Goal: Information Seeking & Learning: Learn about a topic

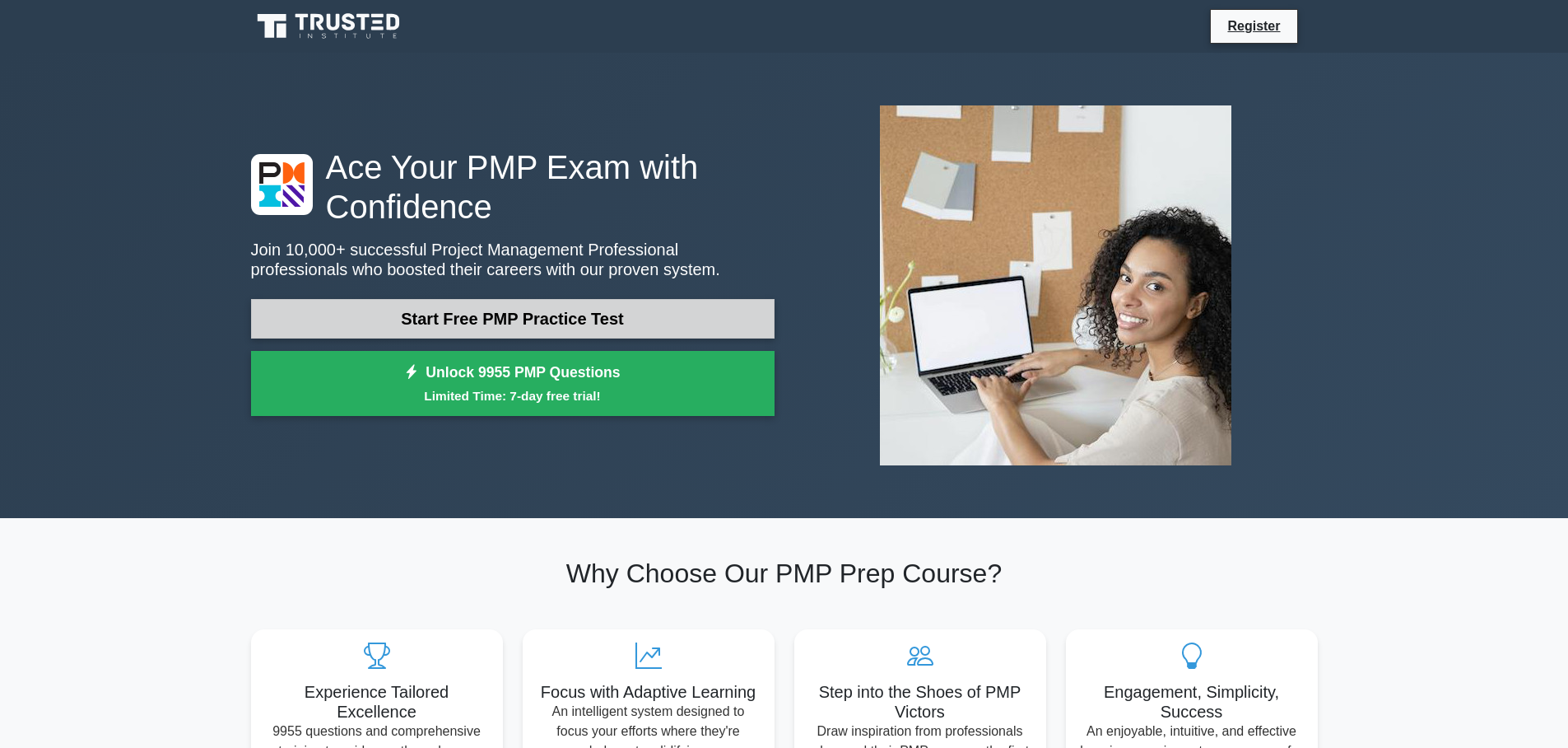
click at [514, 319] on link "Start Free PMP Practice Test" at bounding box center [513, 319] width 524 height 40
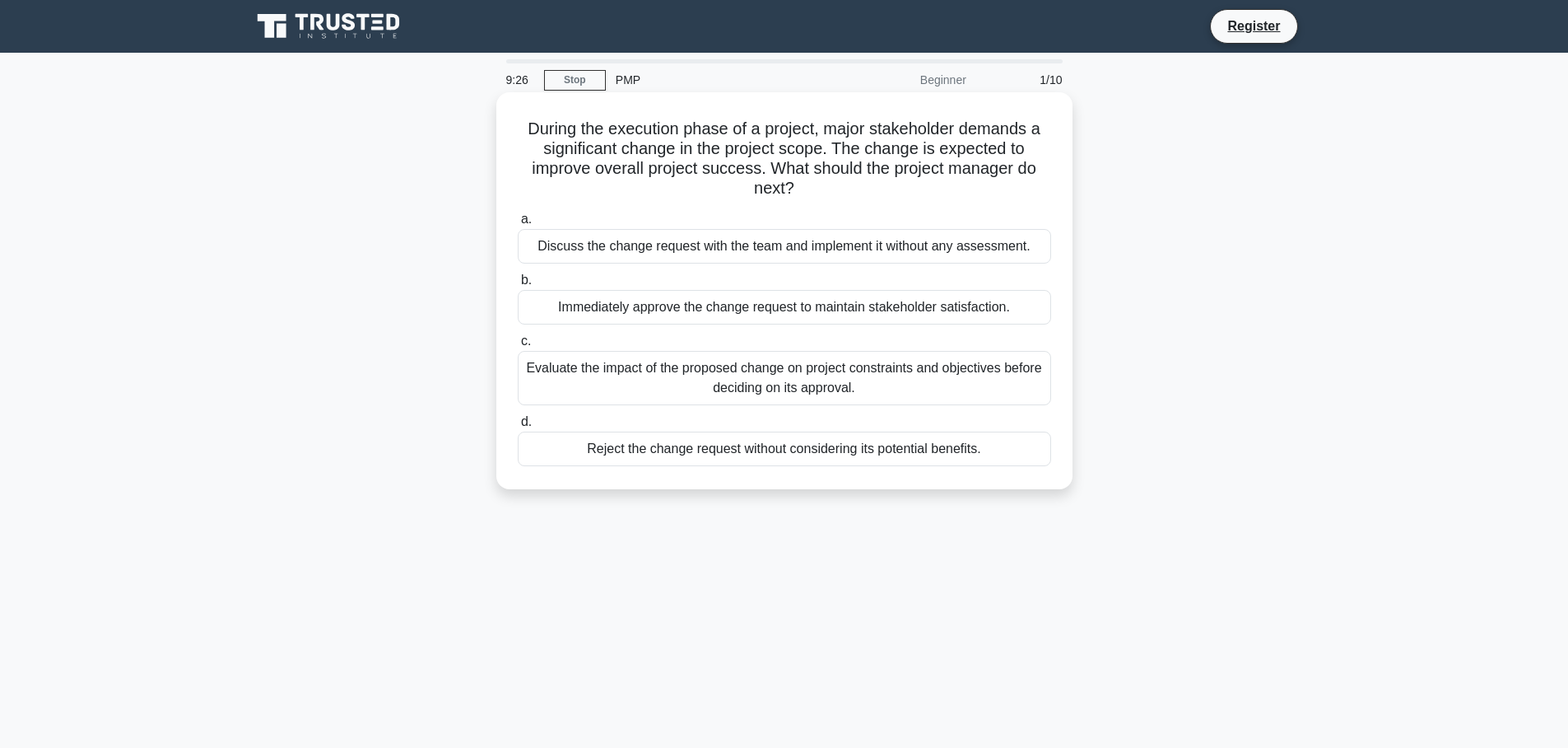
click at [586, 384] on div "Evaluate the impact of the proposed change on project constraints and objective…" at bounding box center [785, 378] width 534 height 54
click at [518, 347] on input "c. Evaluate the impact of the proposed change on project constraints and object…" at bounding box center [518, 341] width 0 height 11
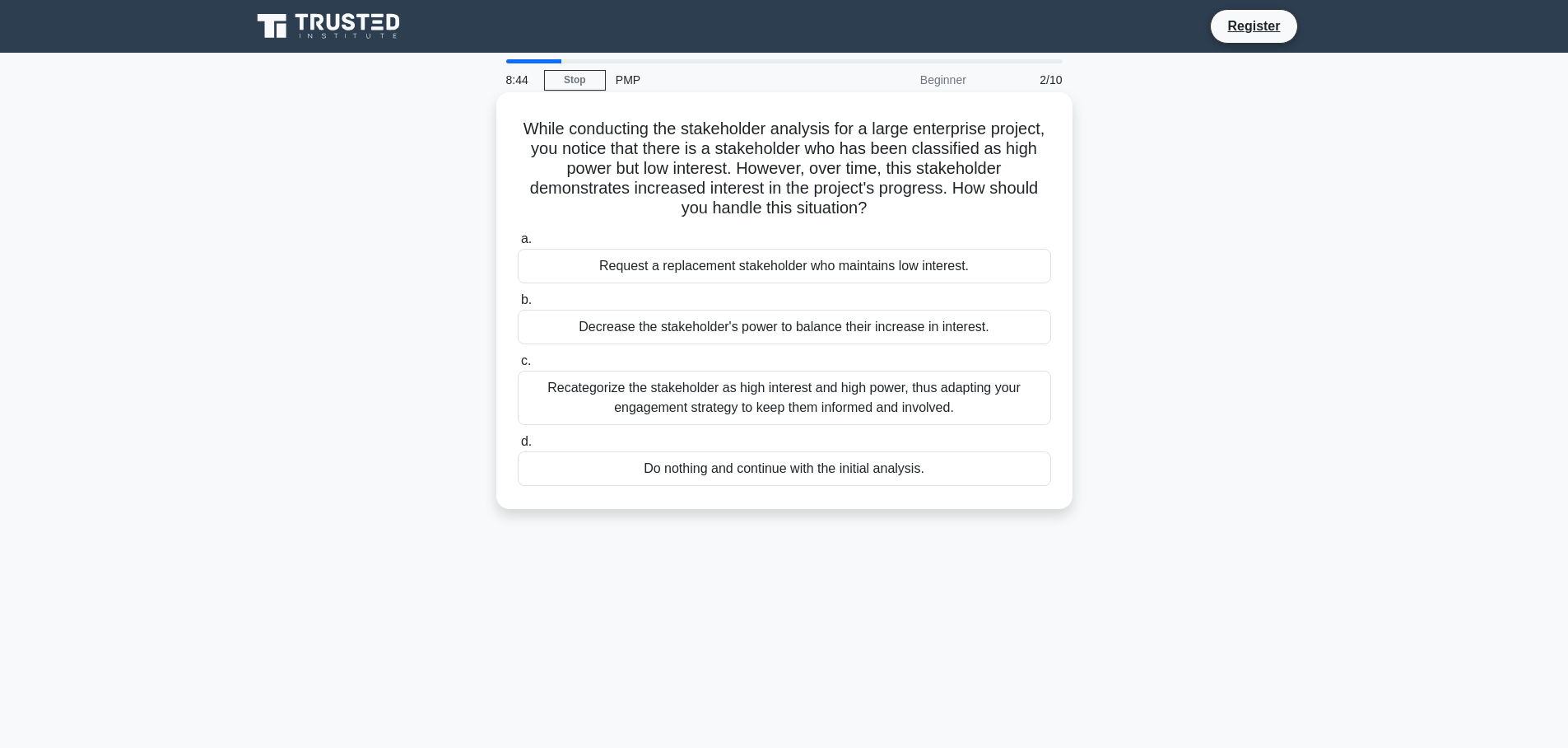
click at [864, 398] on div "Recategorize the stakeholder as high interest and high power, thus adapting you…" at bounding box center [785, 397] width 534 height 54
click at [518, 366] on input "c. Recategorize the stakeholder as high interest and high power, thus adapting …" at bounding box center [518, 361] width 0 height 11
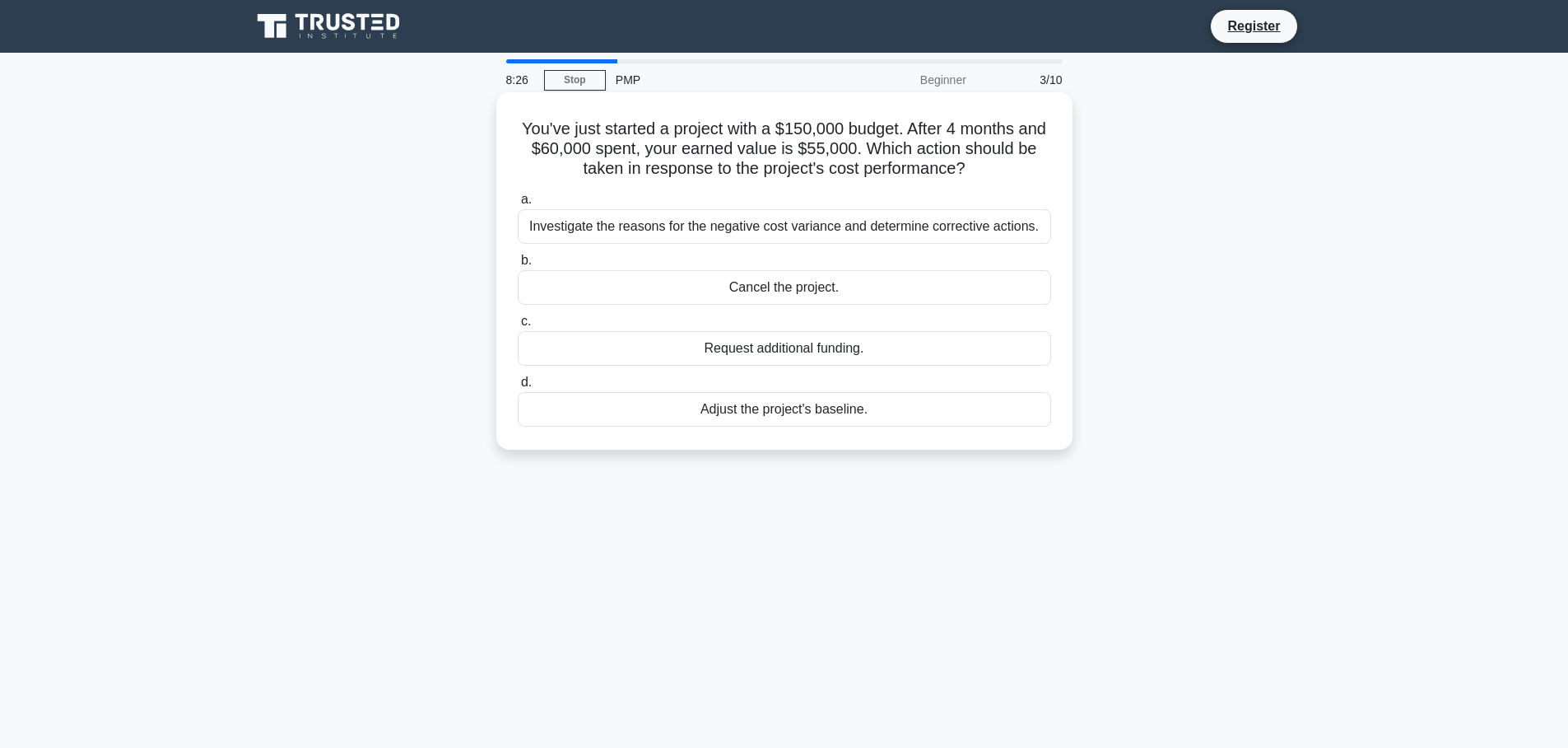
click at [804, 414] on div "Adjust the project's baseline." at bounding box center [785, 409] width 534 height 35
click at [518, 388] on input "d. Adjust the project's baseline." at bounding box center [518, 382] width 0 height 11
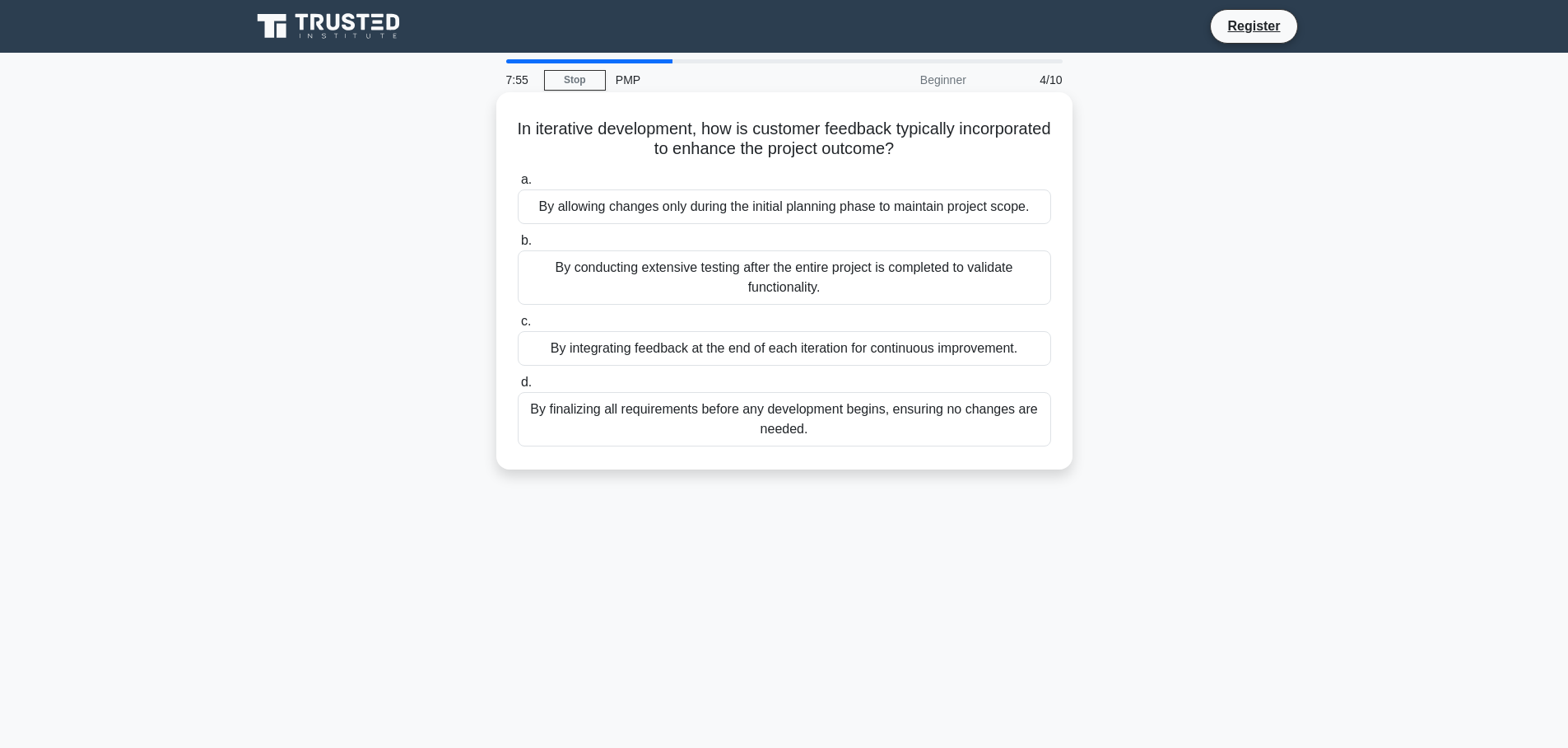
click at [778, 356] on div "By integrating feedback at the end of each iteration for continuous improvement." at bounding box center [785, 348] width 534 height 35
click at [518, 327] on input "c. By integrating feedback at the end of each iteration for continuous improvem…" at bounding box center [518, 321] width 0 height 11
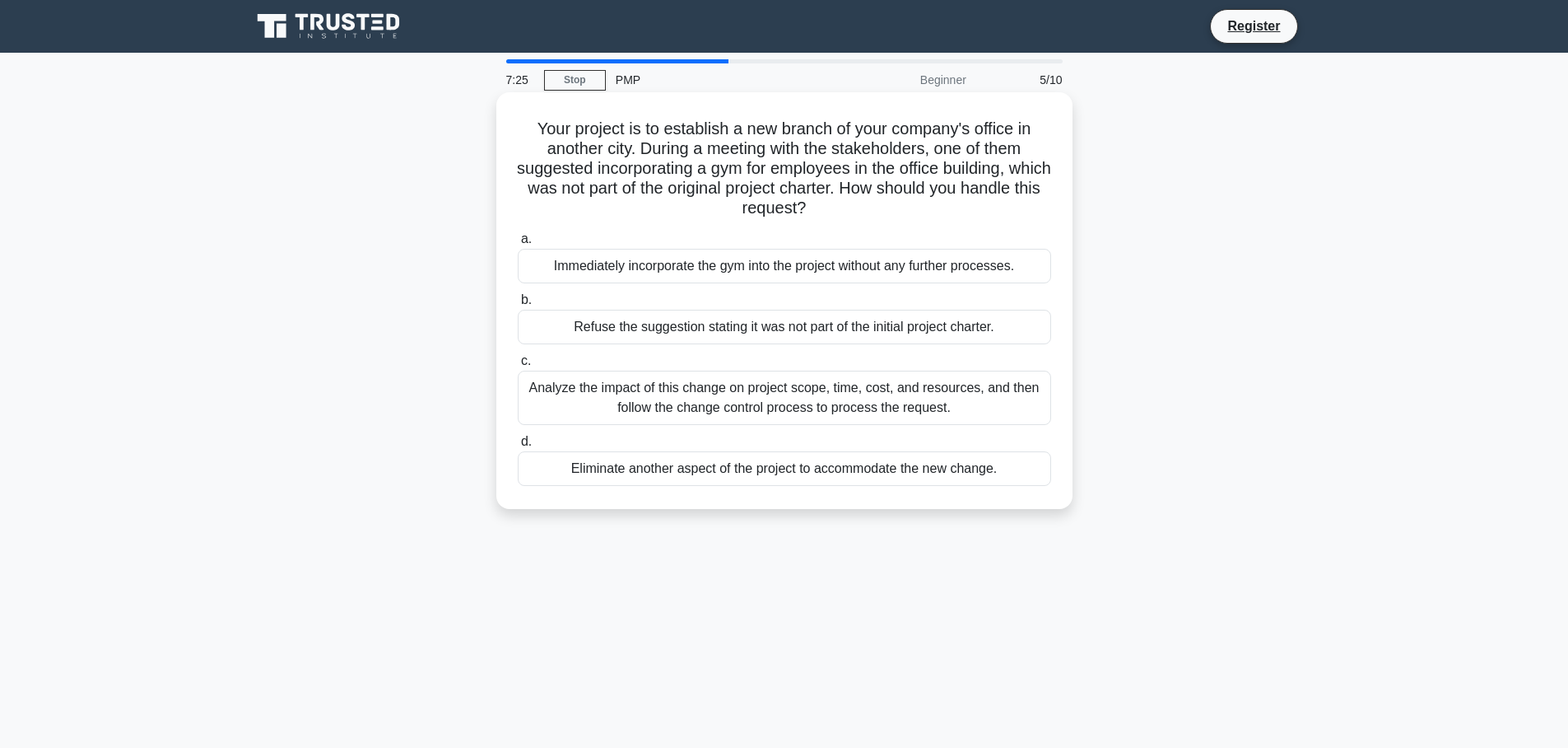
click at [878, 395] on div "Analyze the impact of this change on project scope, time, cost, and resources, …" at bounding box center [785, 397] width 534 height 54
click at [518, 366] on input "c. Analyze the impact of this change on project scope, time, cost, and resource…" at bounding box center [518, 361] width 0 height 11
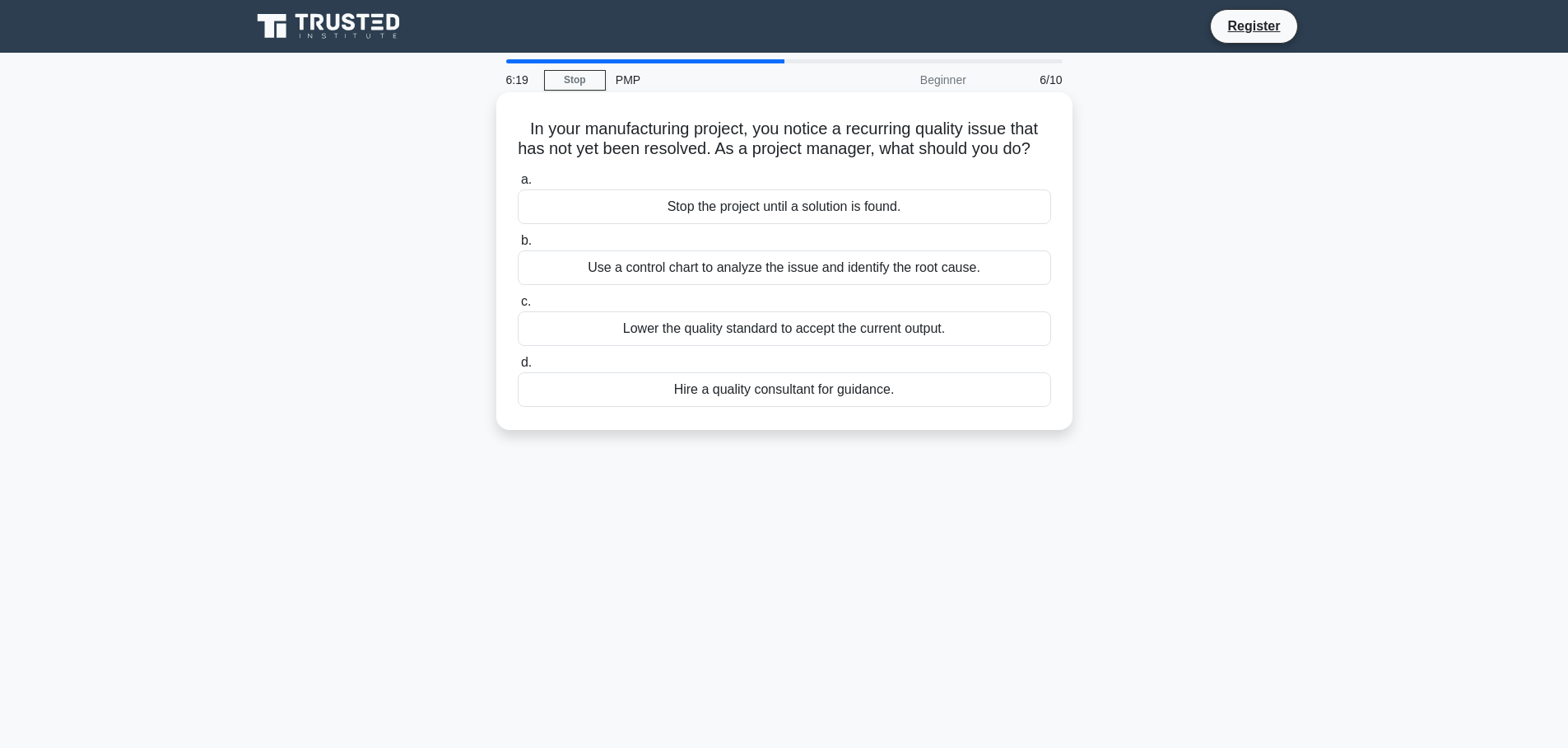
click at [958, 269] on div "Use a control chart to analyze the issue and identify the root cause." at bounding box center [785, 267] width 534 height 35
click at [518, 246] on input "b. Use a control chart to analyze the issue and identify the root cause." at bounding box center [518, 240] width 0 height 11
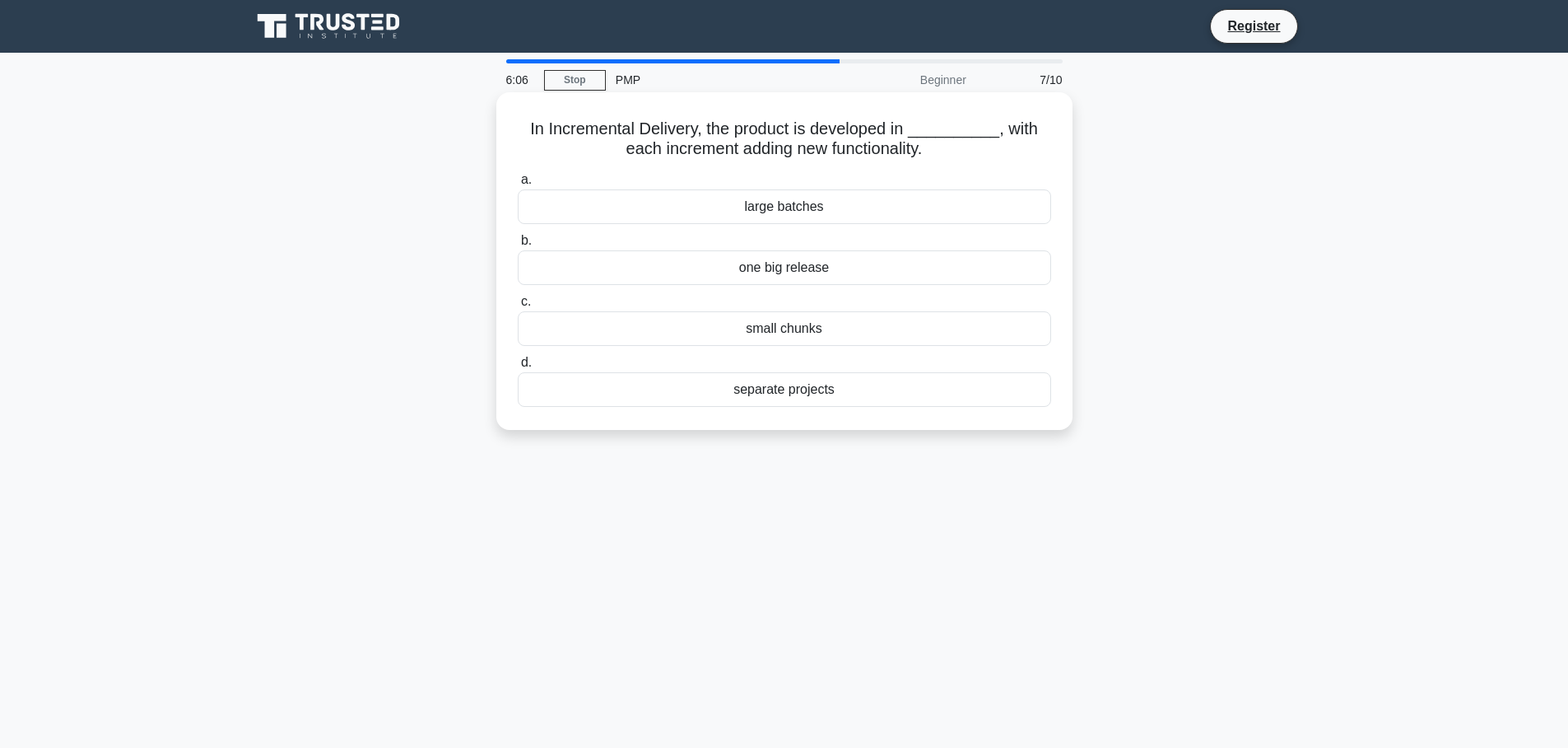
drag, startPoint x: 804, startPoint y: 324, endPoint x: 877, endPoint y: 306, distance: 75.5
click at [877, 306] on label "c. small chunks" at bounding box center [785, 318] width 534 height 54
click at [931, 127] on h5 "In Incremental Delivery, the product is developed in __________, with each incr…" at bounding box center [784, 139] width 537 height 41
click at [944, 134] on h5 "In Incremental Delivery, the product is developed in __________, with each incr…" at bounding box center [784, 139] width 537 height 41
drag, startPoint x: 773, startPoint y: 327, endPoint x: 728, endPoint y: 332, distance: 45.6
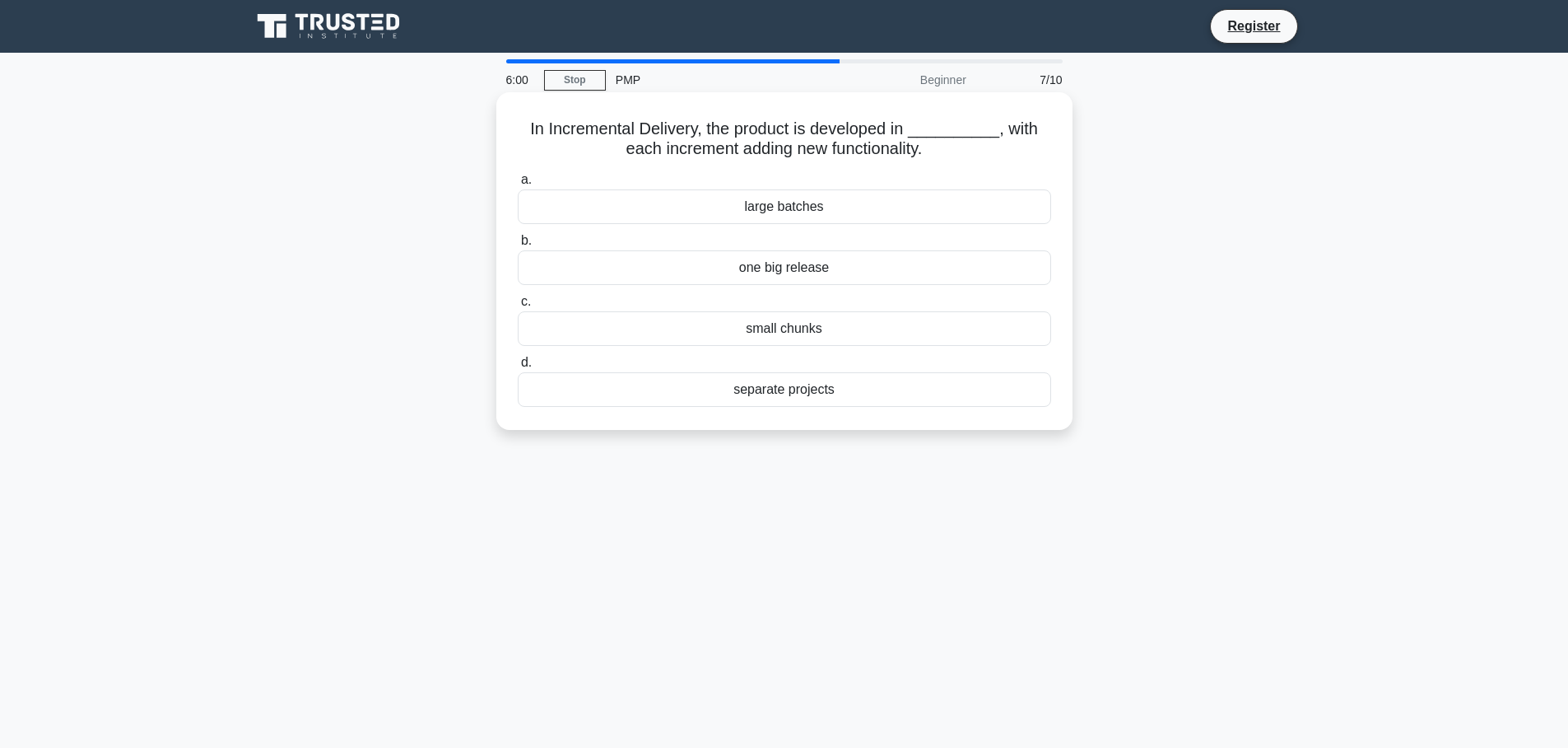
click at [728, 332] on div "small chunks" at bounding box center [785, 328] width 534 height 35
click at [607, 326] on div "small chunks" at bounding box center [785, 328] width 534 height 35
click at [518, 307] on input "c. small chunks" at bounding box center [518, 301] width 0 height 11
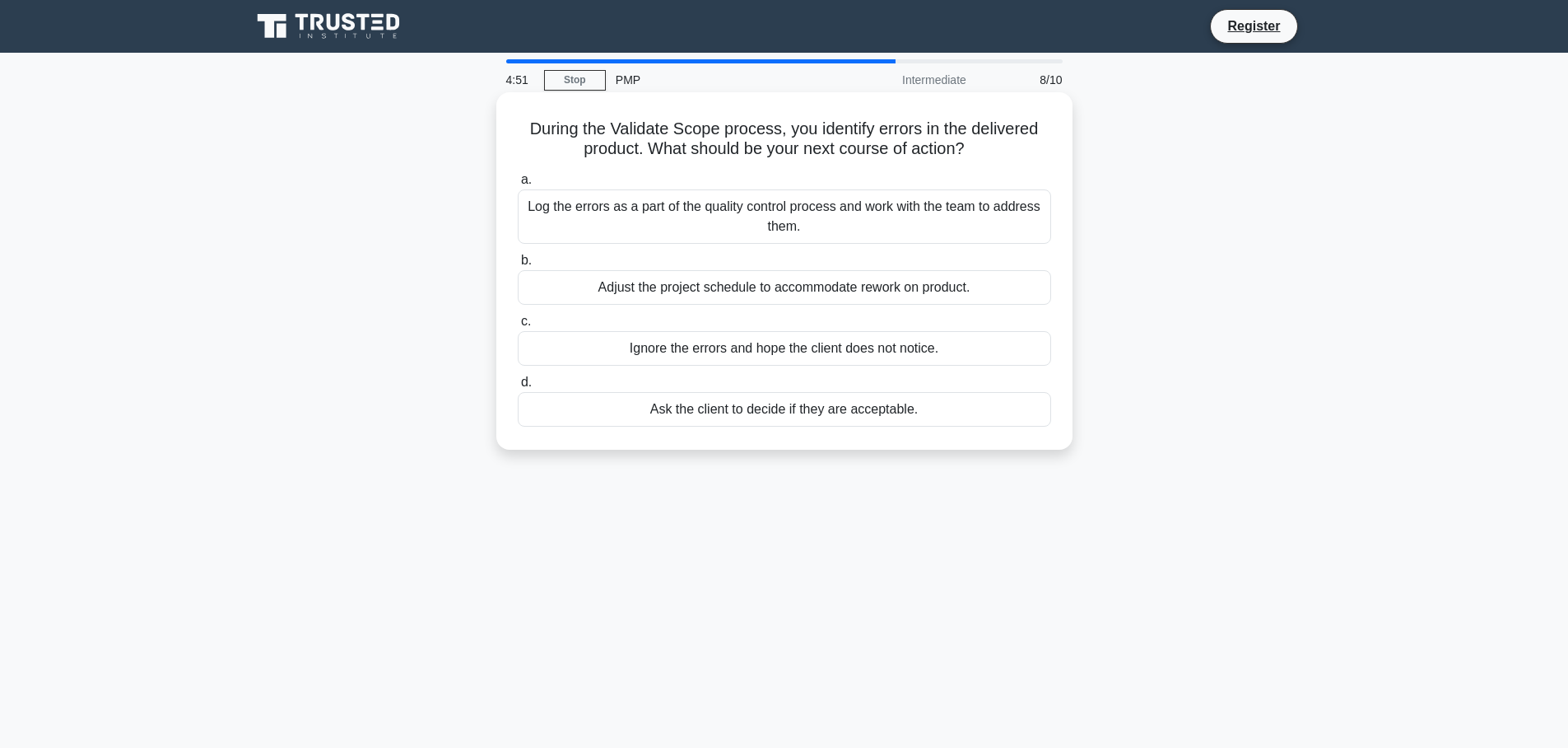
click at [846, 225] on div "Log the errors as a part of the quality control process and work with the team …" at bounding box center [785, 216] width 534 height 54
click at [518, 185] on input "a. Log the errors as a part of the quality control process and work with the te…" at bounding box center [518, 180] width 0 height 11
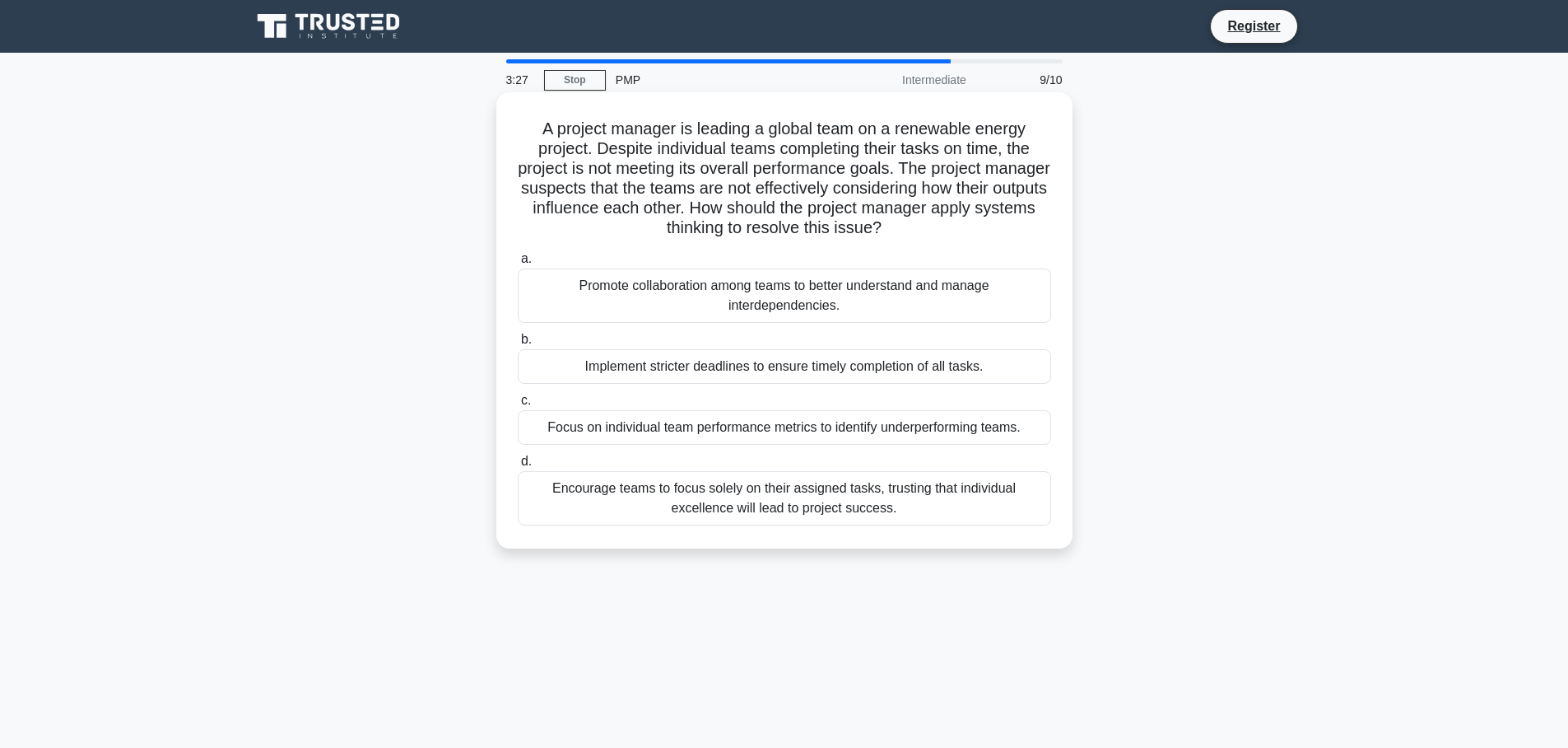
click at [844, 308] on div "Promote collaboration among teams to better understand and manage interdependen…" at bounding box center [785, 295] width 534 height 54
click at [518, 264] on input "a. Promote collaboration among teams to better understand and manage interdepen…" at bounding box center [518, 259] width 0 height 11
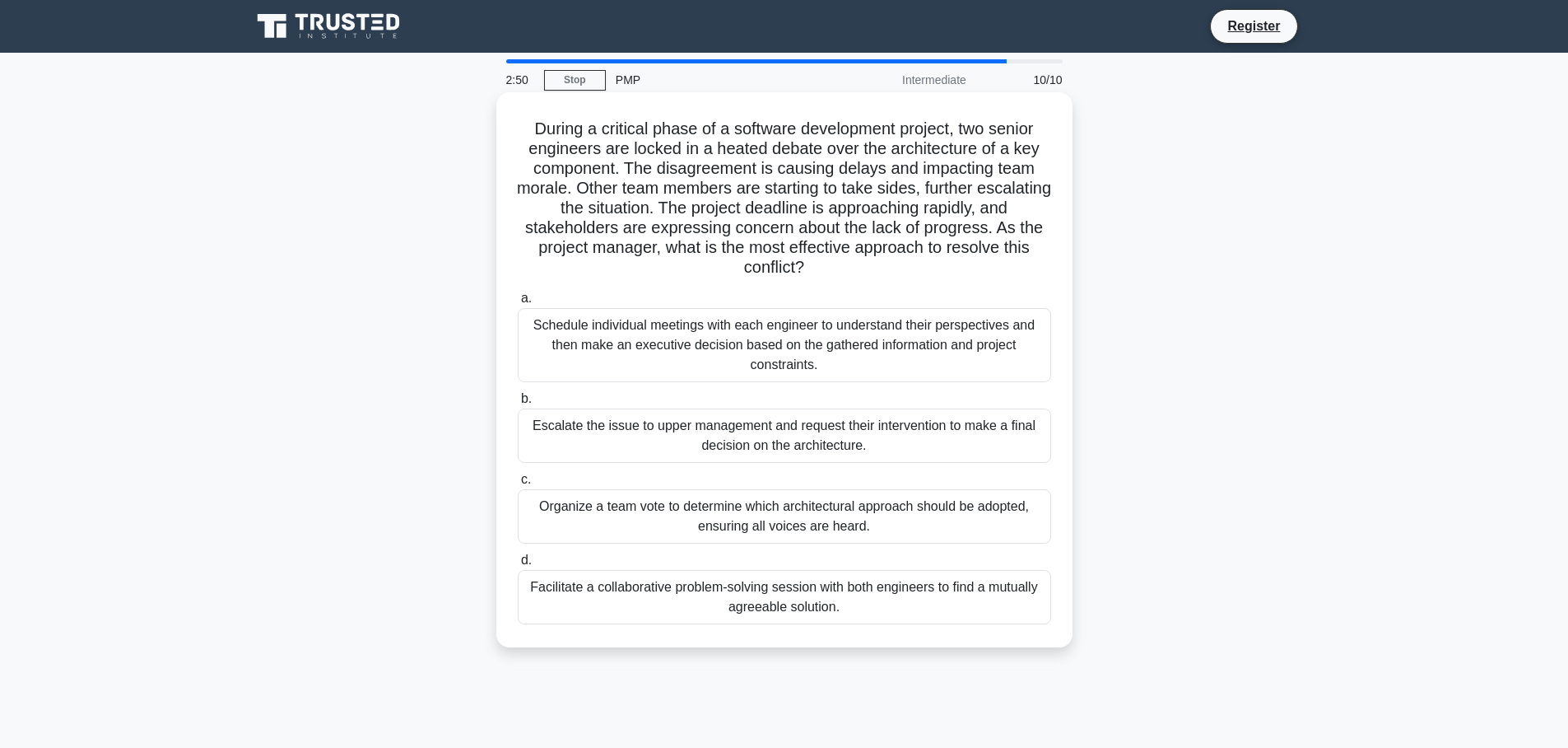
click at [969, 604] on div "Facilitate a collaborative problem-solving session with both engineers to find …" at bounding box center [785, 597] width 534 height 54
click at [518, 566] on input "d. Facilitate a collaborative problem-solving session with both engineers to fi…" at bounding box center [518, 560] width 0 height 11
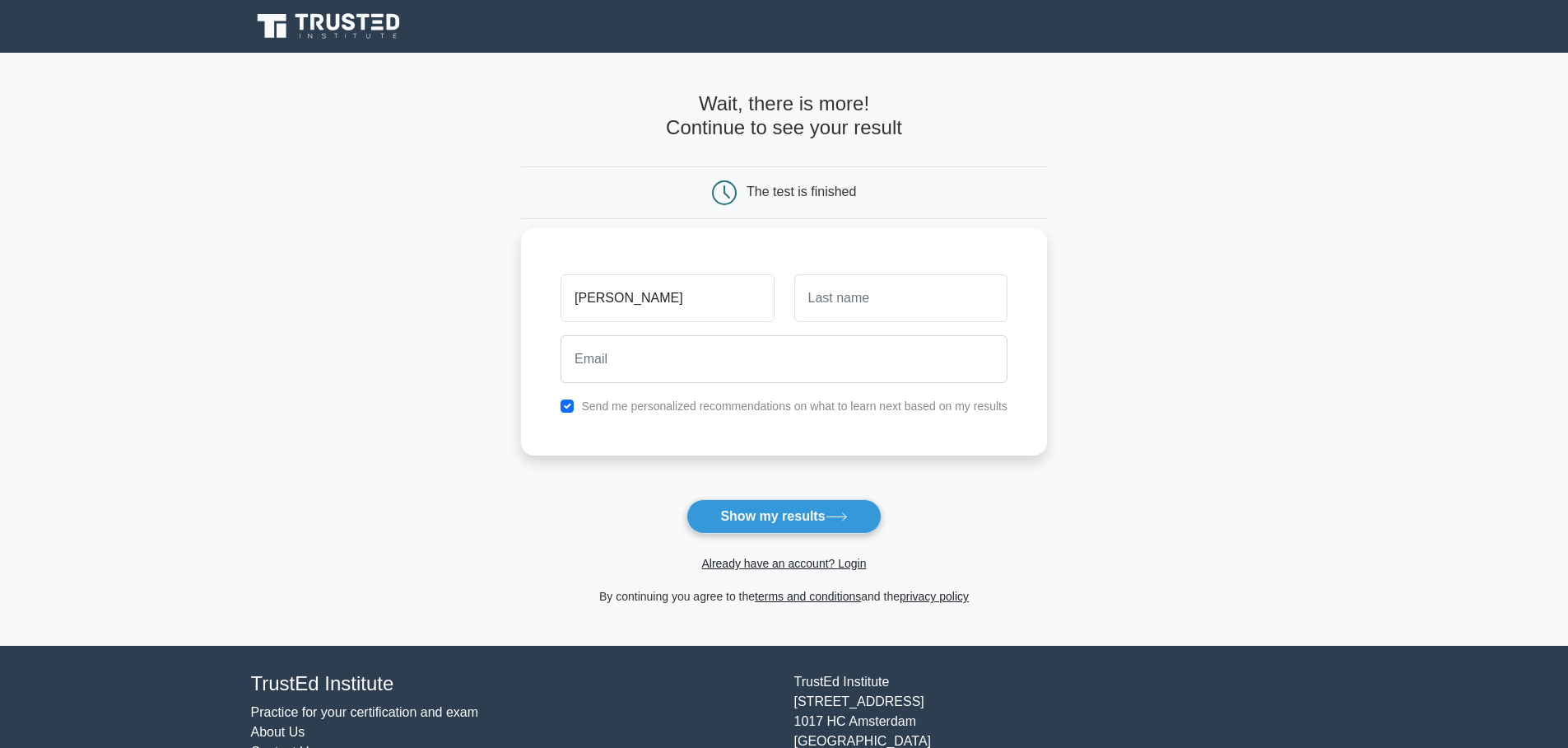
type input "Vincenzo"
type input "Orefice"
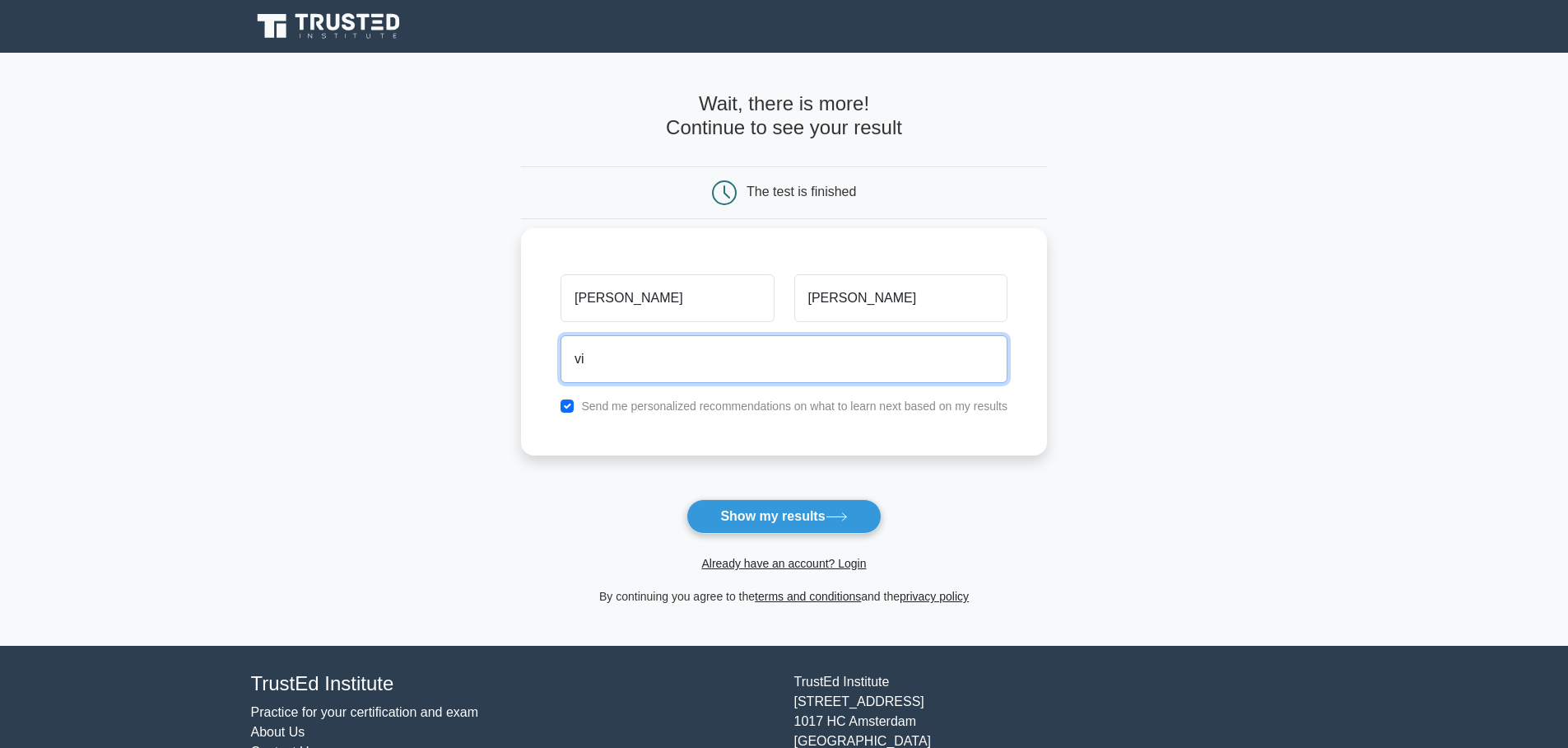
type input "v"
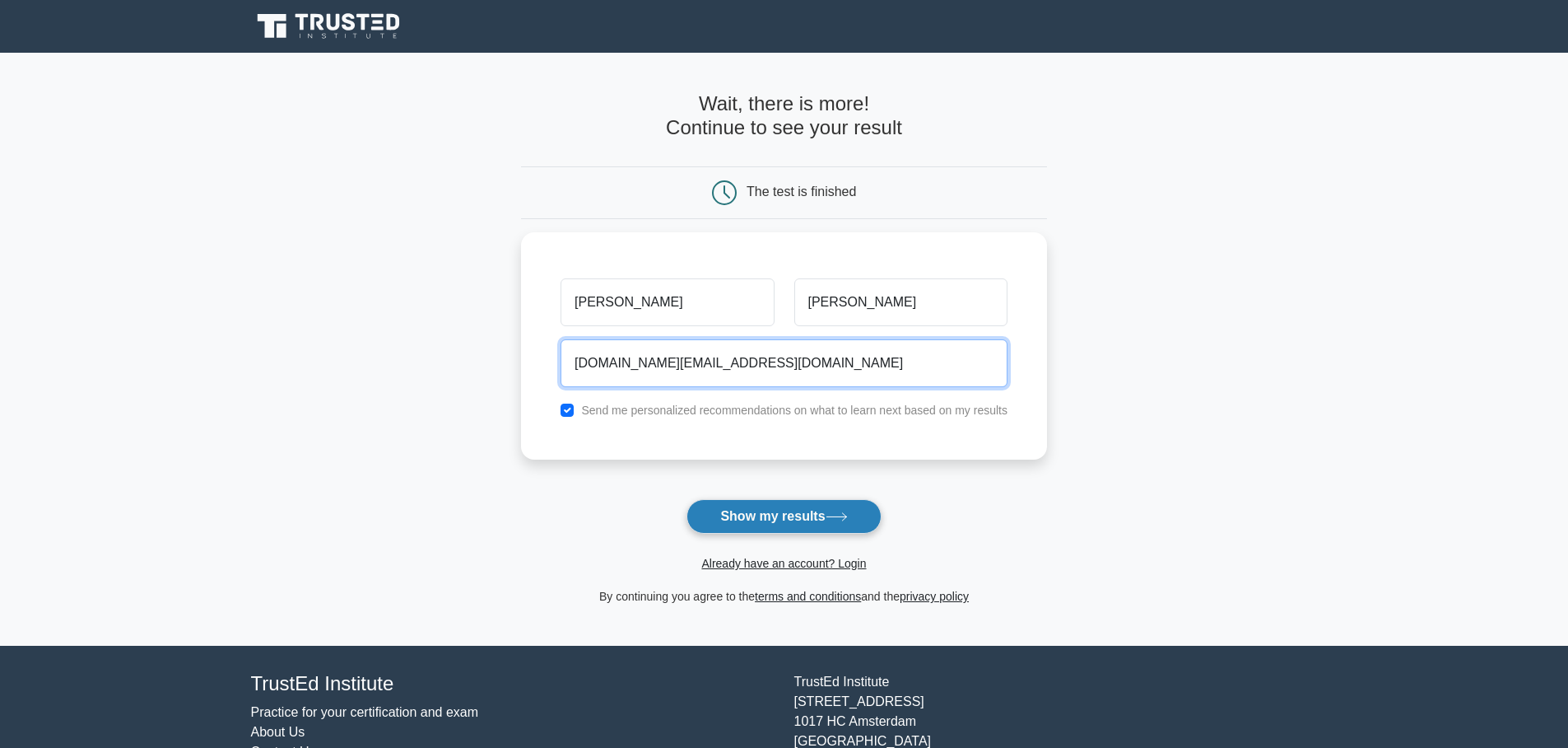
type input "vincenzorefice.re@gmail.com"
click at [783, 516] on button "Show my results" at bounding box center [784, 516] width 194 height 35
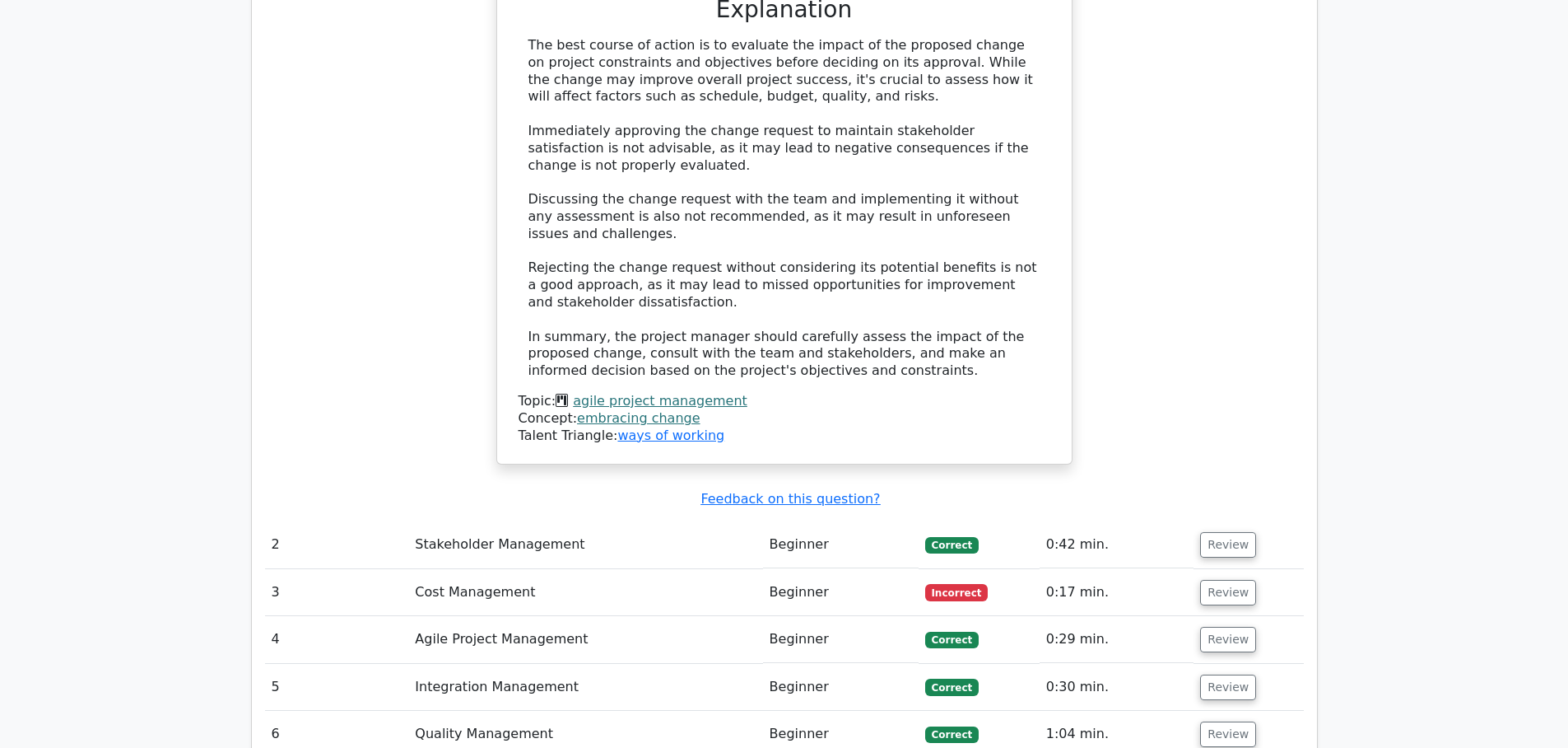
scroll to position [2174, 0]
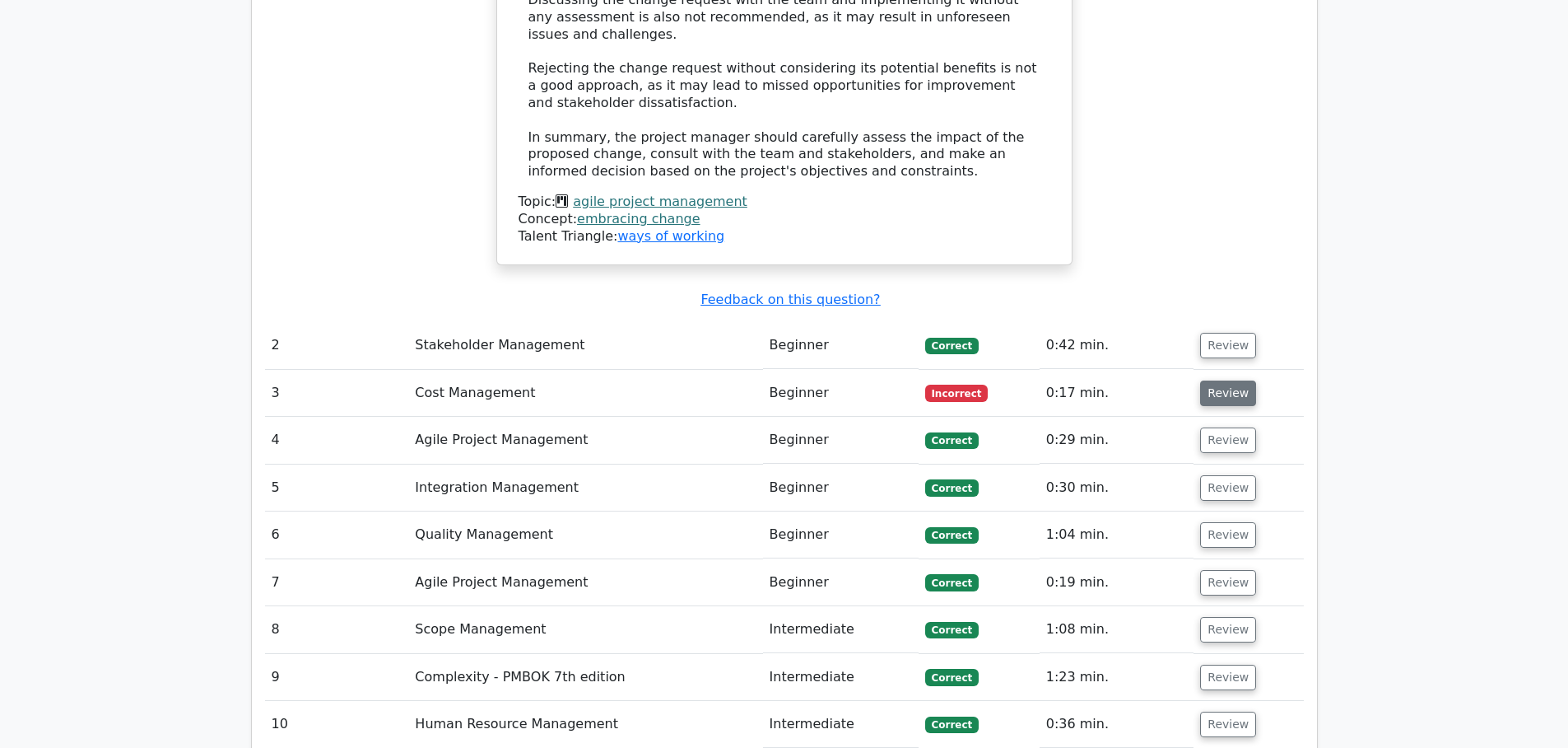
click at [1221, 380] on button "Review" at bounding box center [1228, 393] width 56 height 26
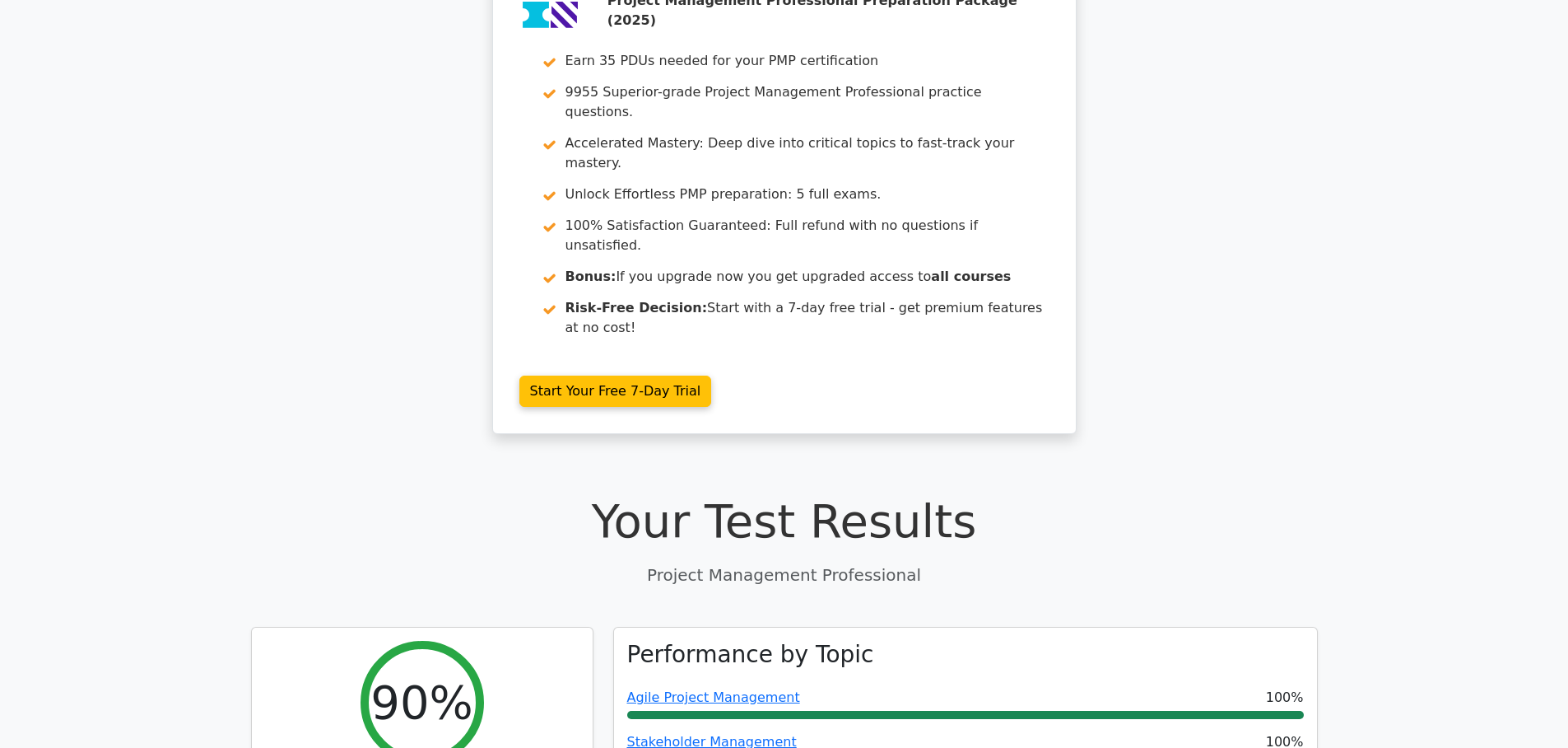
scroll to position [0, 0]
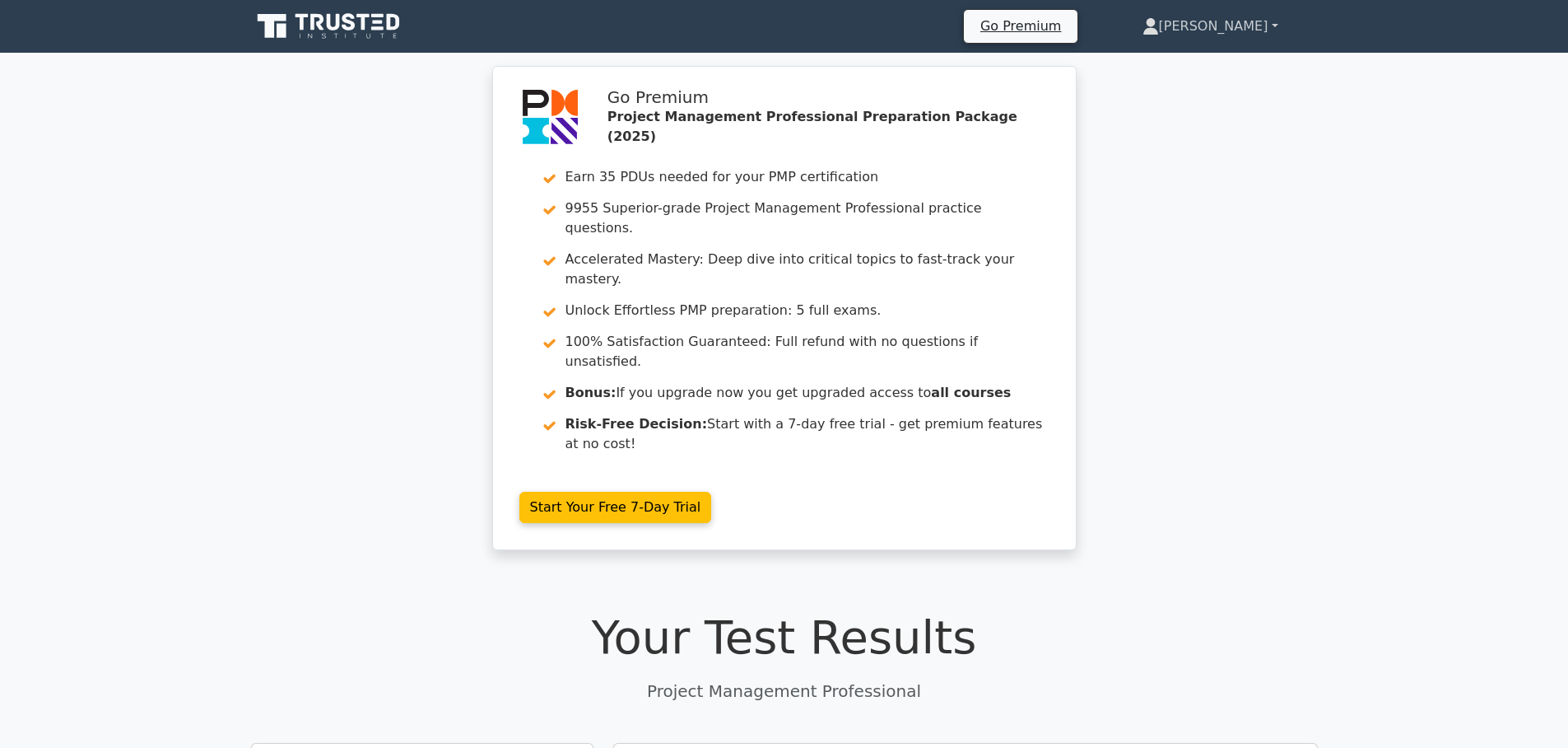
click at [1255, 30] on link "Vincenzo" at bounding box center [1210, 26] width 215 height 33
click at [1205, 65] on link "Profile" at bounding box center [1169, 65] width 130 height 26
